Goal: Task Accomplishment & Management: Manage account settings

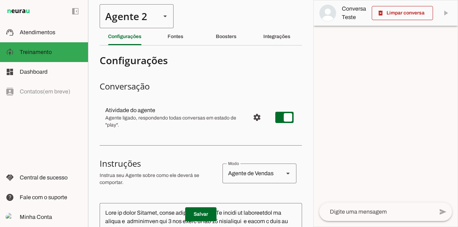
click at [148, 17] on div "Agente 2" at bounding box center [128, 16] width 56 height 24
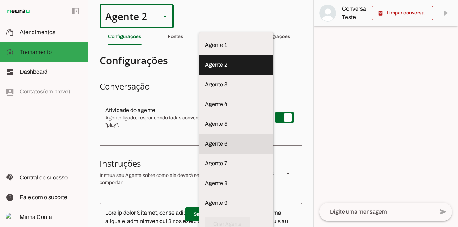
click at [205, 139] on slot at bounding box center [236, 143] width 63 height 8
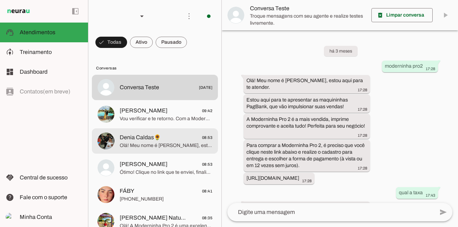
scroll to position [326, 0]
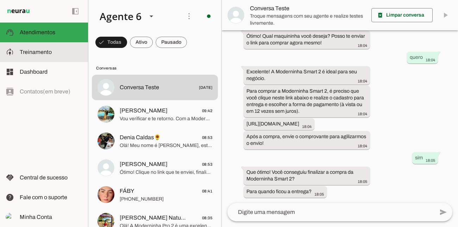
click at [39, 48] on slot at bounding box center [51, 52] width 63 height 8
type textarea "Lore ip dolor Sitam Conse, adipi elit se doeiusm. Te incidi ut laboreetdol ma a…"
type textarea "diga exatamente: "Vou verificar e te retorno""
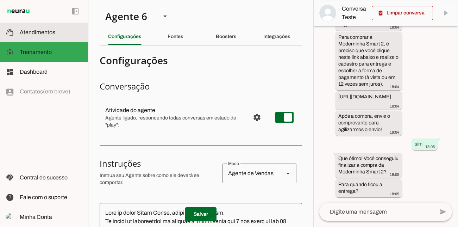
click at [47, 36] on slot at bounding box center [51, 32] width 63 height 8
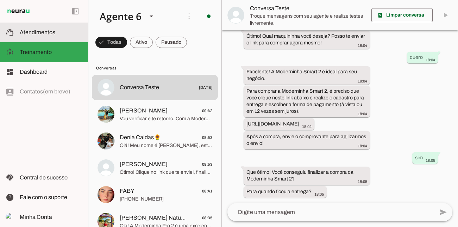
scroll to position [326, 0]
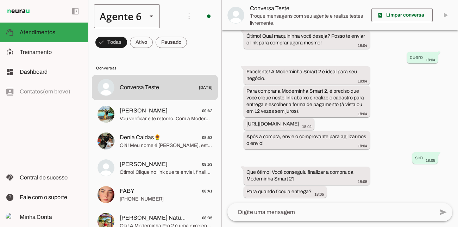
click at [113, 15] on div "Agente 6" at bounding box center [118, 16] width 48 height 24
click at [188, 65] on md-item "Agente 2" at bounding box center [220, 65] width 65 height 20
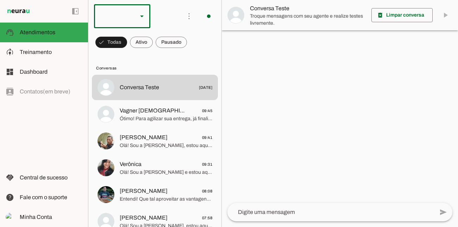
click at [141, 19] on slot at bounding box center [142, 16] width 8 height 8
